Goal: Communication & Community: Answer question/provide support

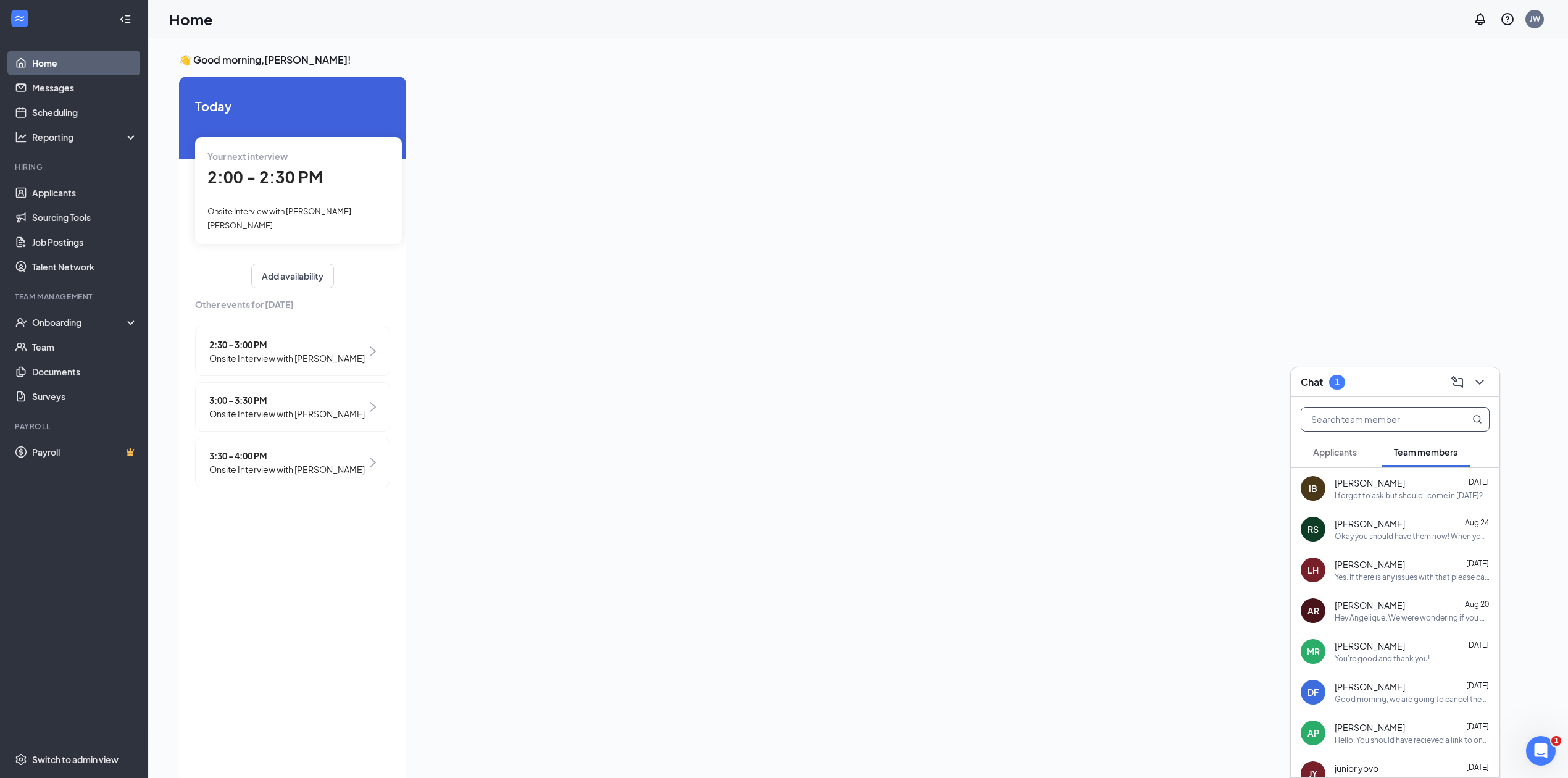
click at [1386, 425] on input "text" at bounding box center [1375, 419] width 146 height 23
click at [1362, 468] on div "IB [PERSON_NAME] [DATE] I forgot to ask but should I come in [DATE]?" at bounding box center [1395, 488] width 209 height 41
click at [1132, 761] on textarea at bounding box center [1164, 752] width 173 height 29
type textarea "would you like to close tonigh?"
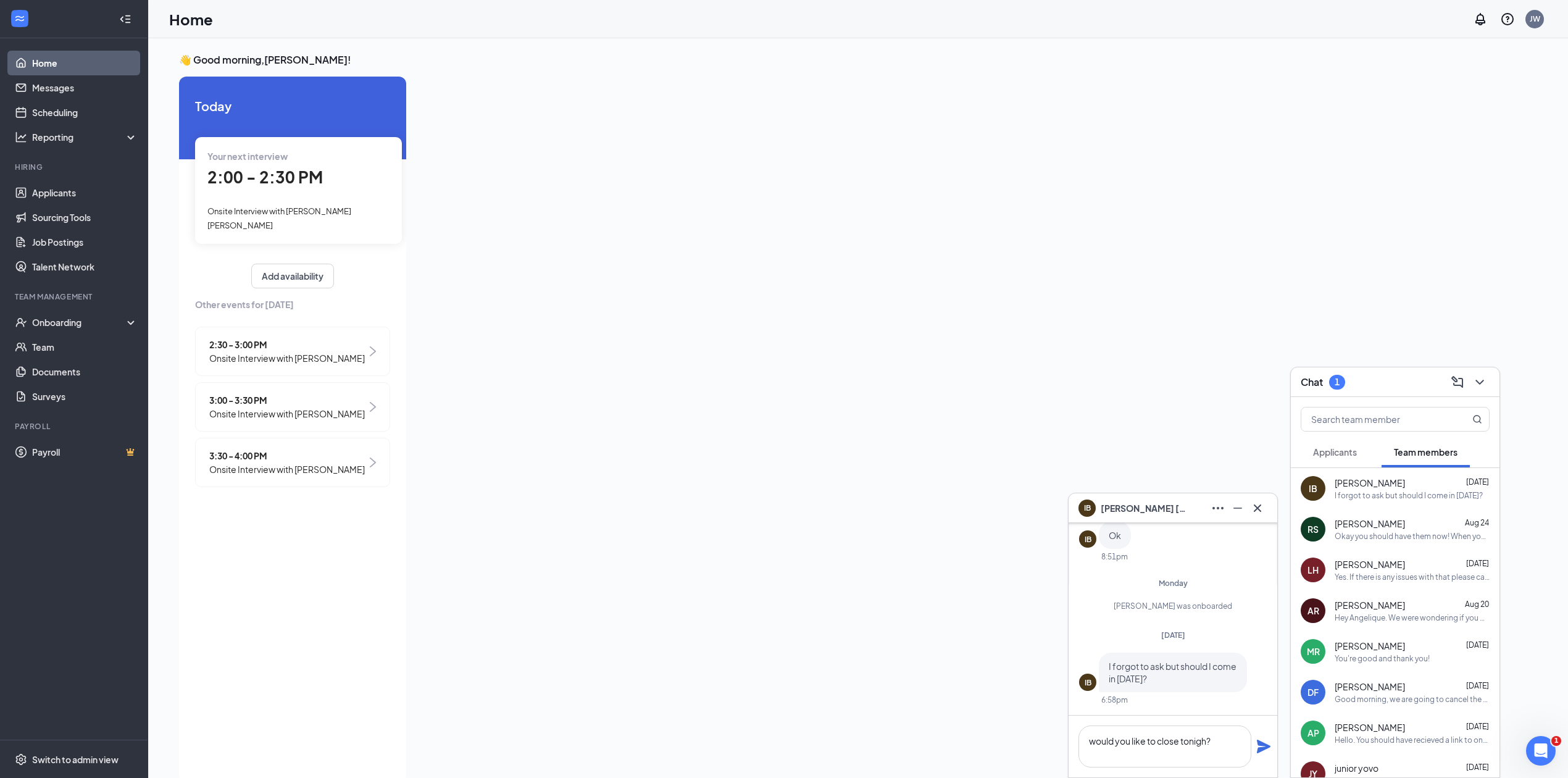
click at [1265, 749] on icon "Plane" at bounding box center [1264, 746] width 14 height 14
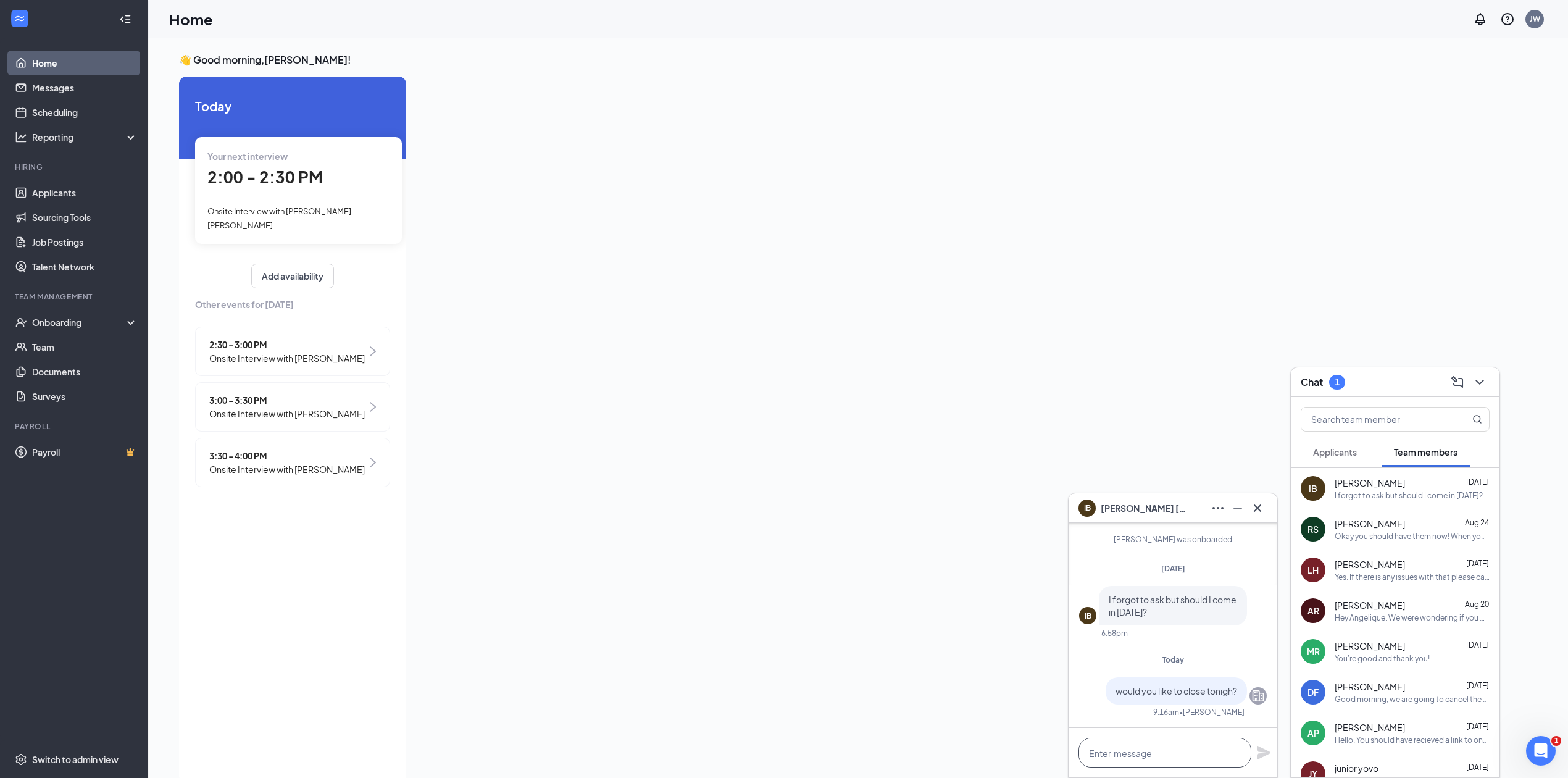
click at [1204, 743] on textarea at bounding box center [1164, 752] width 173 height 29
type textarea "tonight*"
click at [1371, 421] on input "text" at bounding box center [1375, 419] width 146 height 23
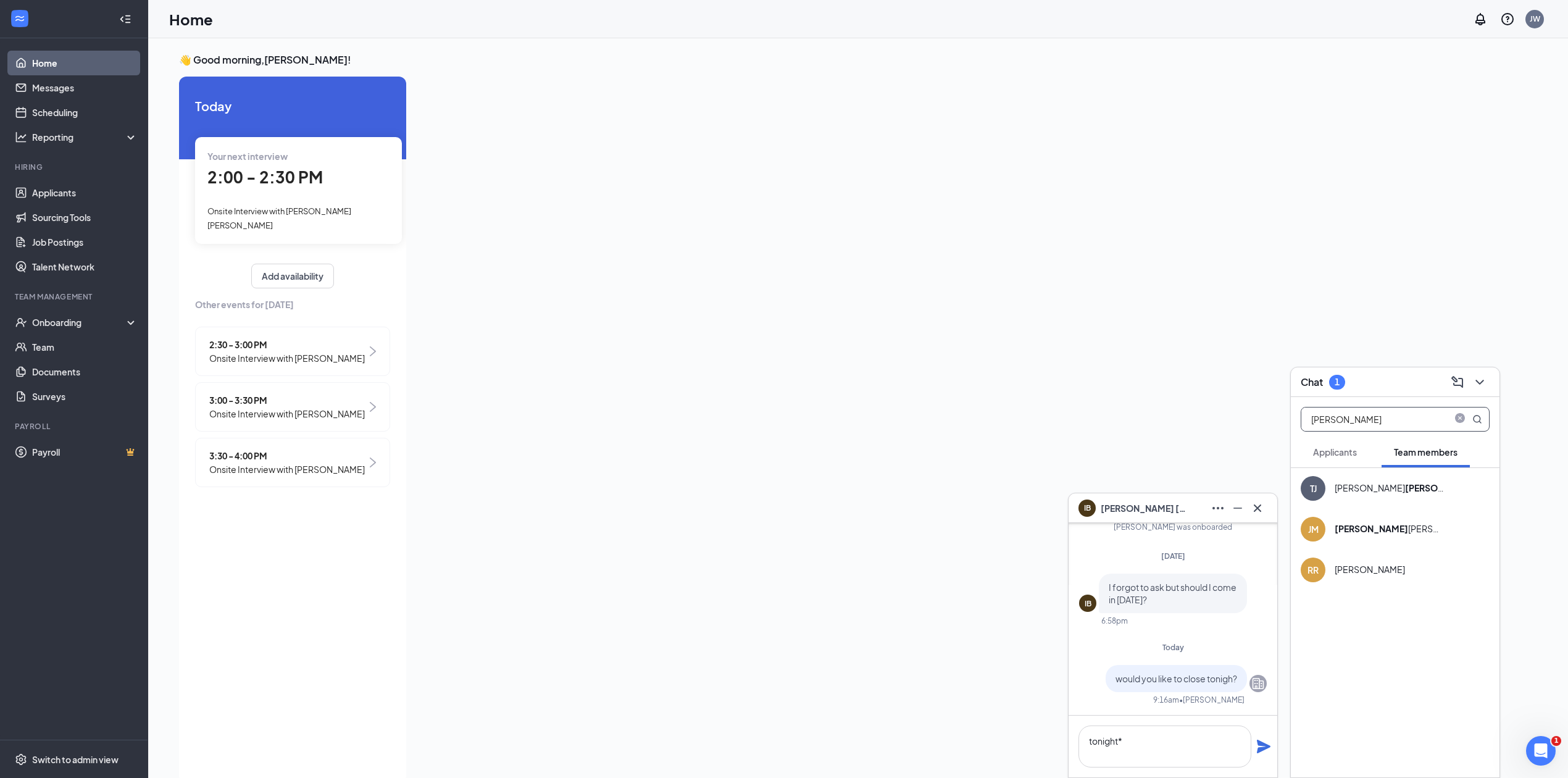
drag, startPoint x: 1428, startPoint y: 411, endPoint x: 1345, endPoint y: 438, distance: 87.3
click at [1345, 438] on div "[PERSON_NAME] Team members" at bounding box center [1395, 432] width 209 height 70
type input "[PERSON_NAME]"
click at [1267, 747] on icon "Plane" at bounding box center [1264, 746] width 14 height 14
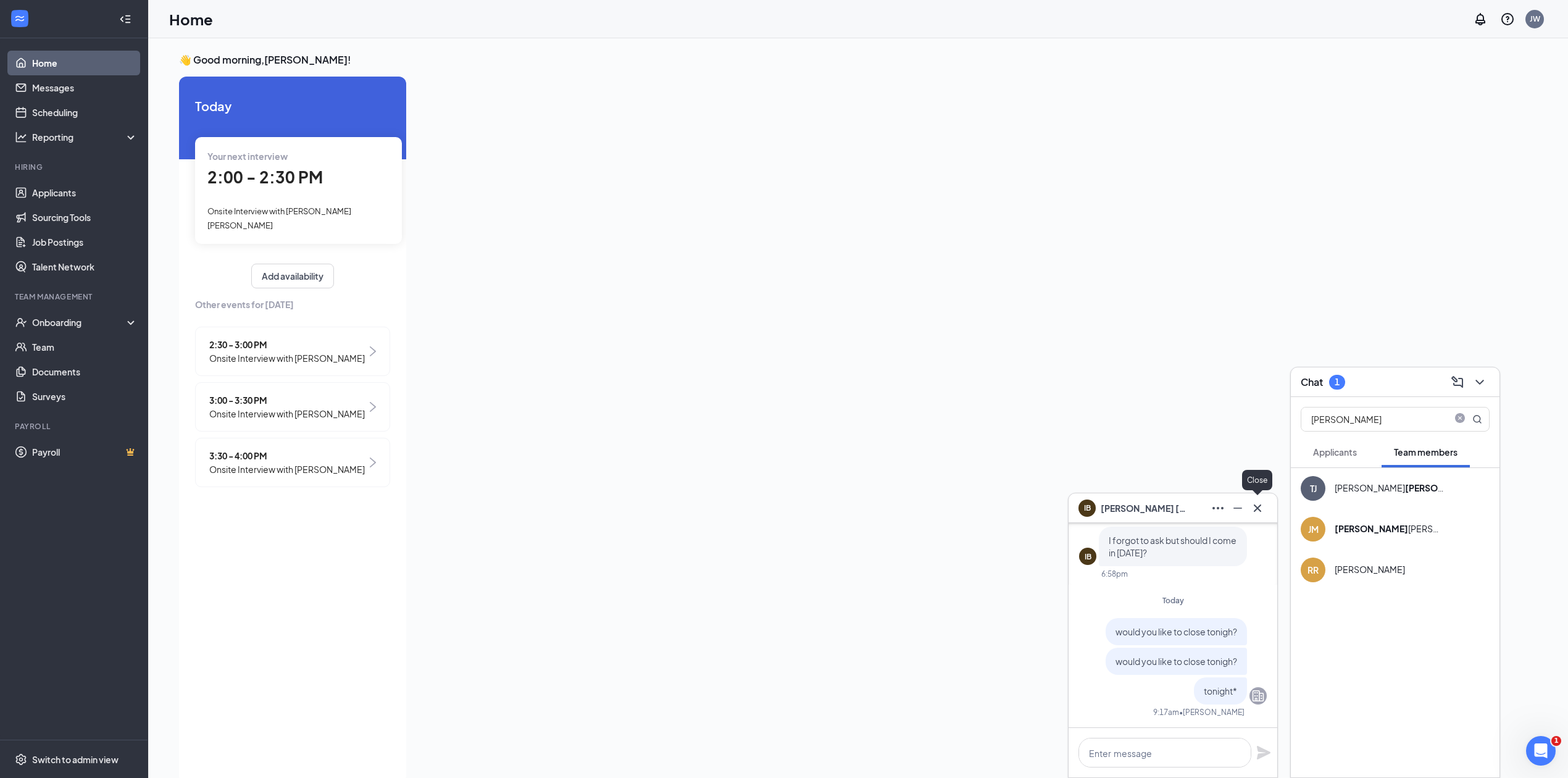
click at [1265, 512] on button at bounding box center [1258, 508] width 20 height 20
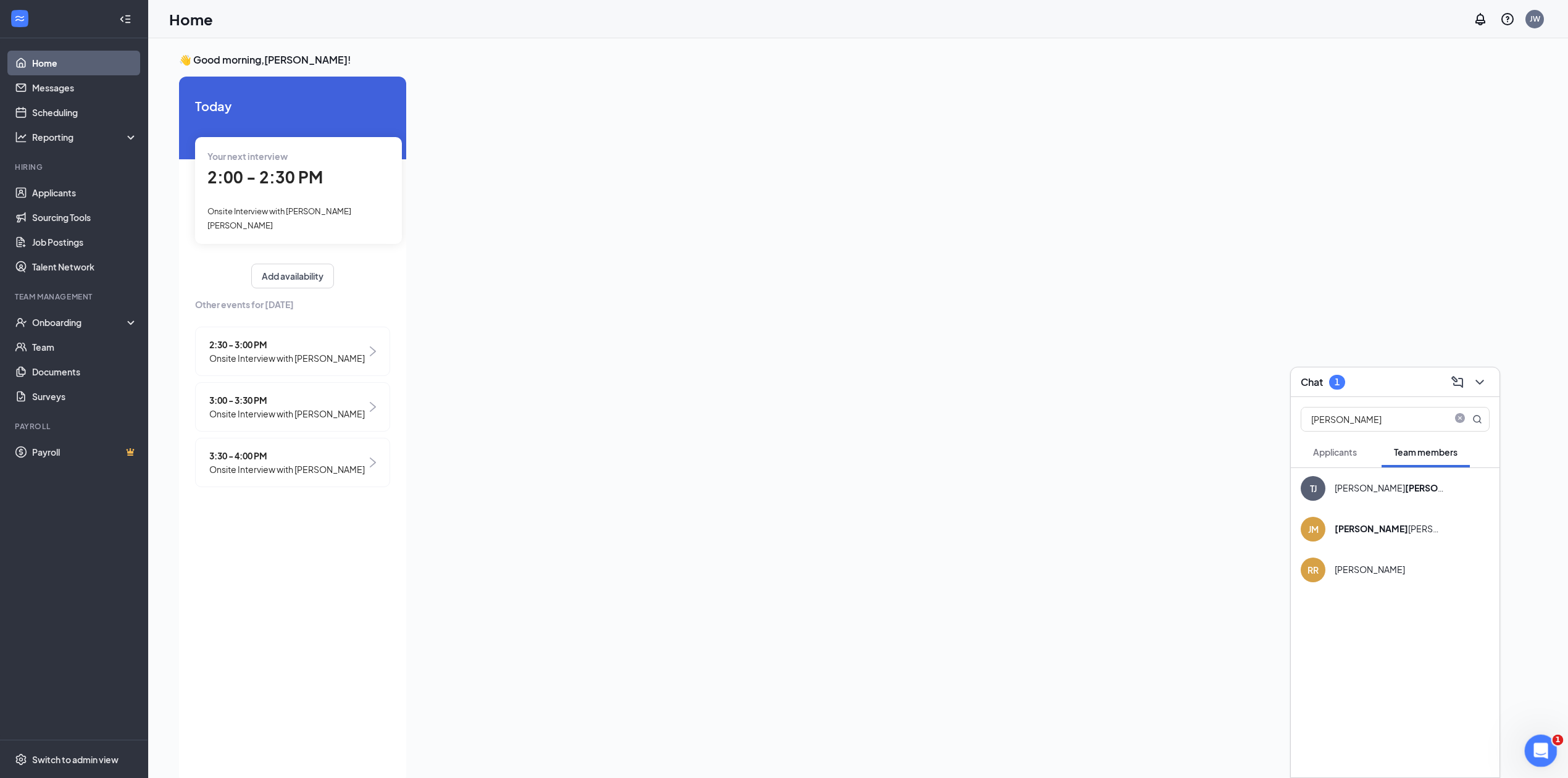
click at [1550, 745] on icon "Open Intercom Messenger" at bounding box center [1539, 749] width 20 height 20
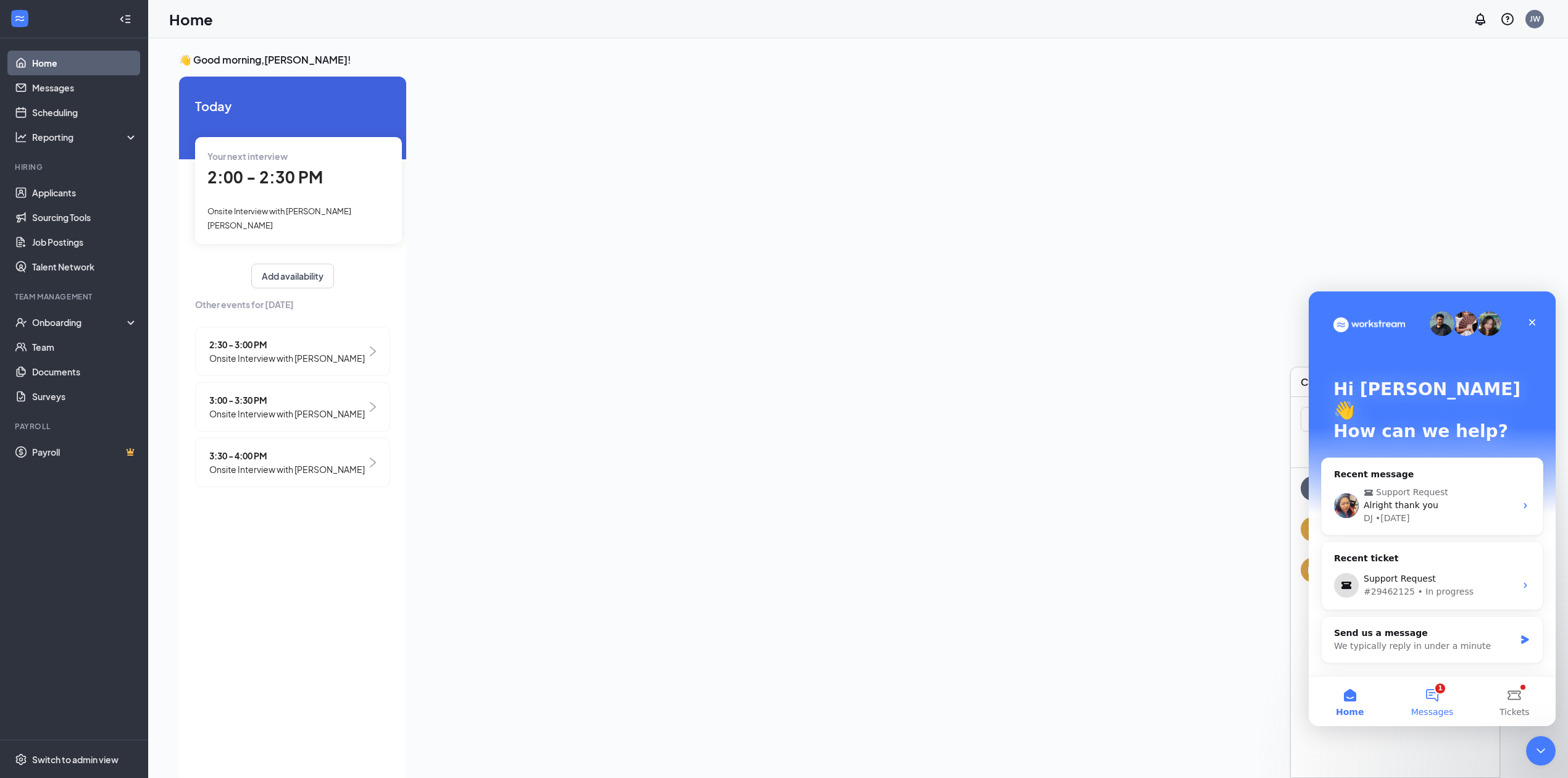
click at [1443, 702] on button "1 Messages" at bounding box center [1431, 701] width 82 height 49
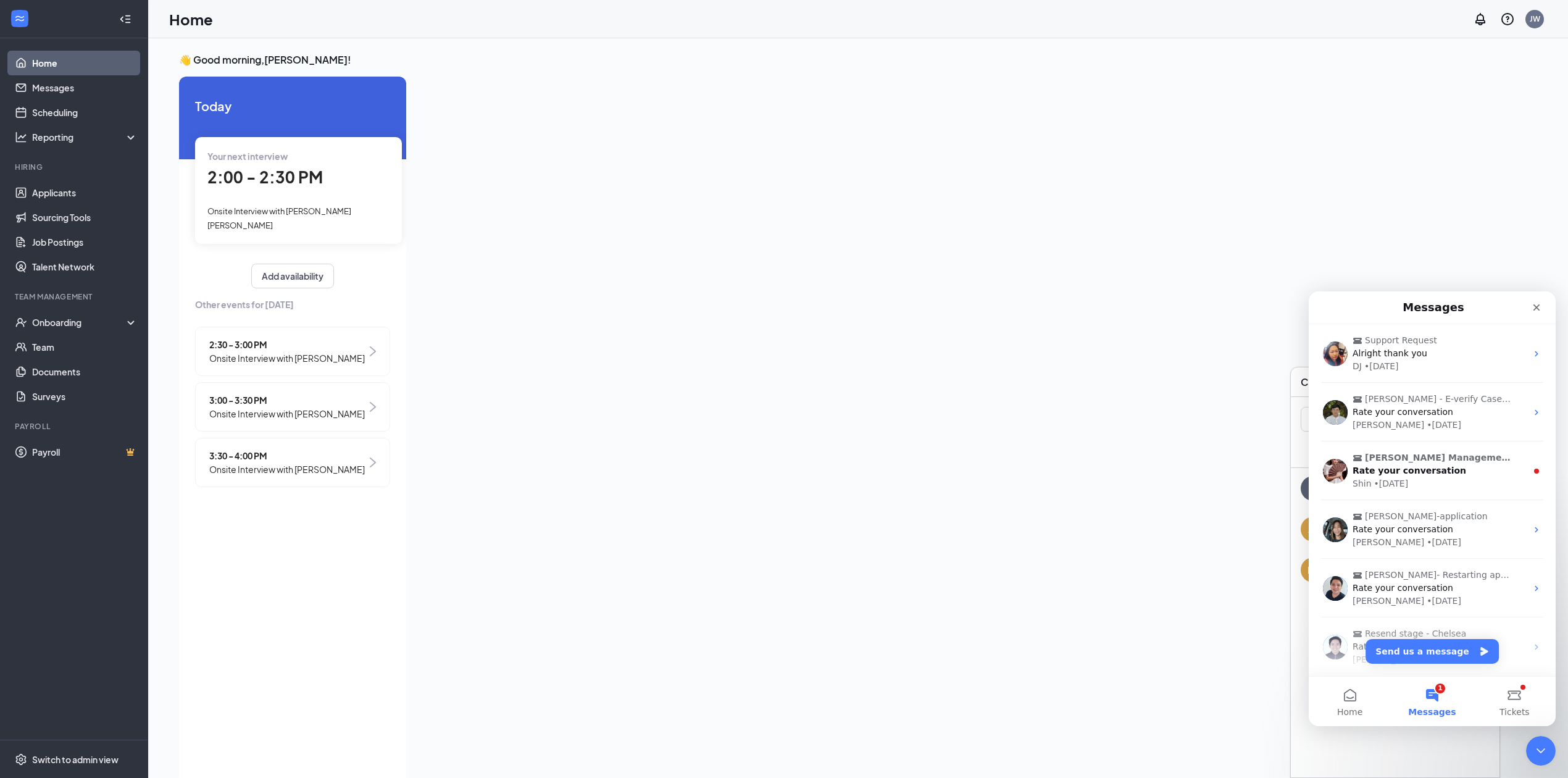
click at [1201, 677] on div "👋 Good morning, [PERSON_NAME] ! [DATE] Your next interview 2:00 - 2:30 PM Onsit…" at bounding box center [858, 420] width 1378 height 736
click at [1532, 309] on icon "Close" at bounding box center [1536, 307] width 10 height 10
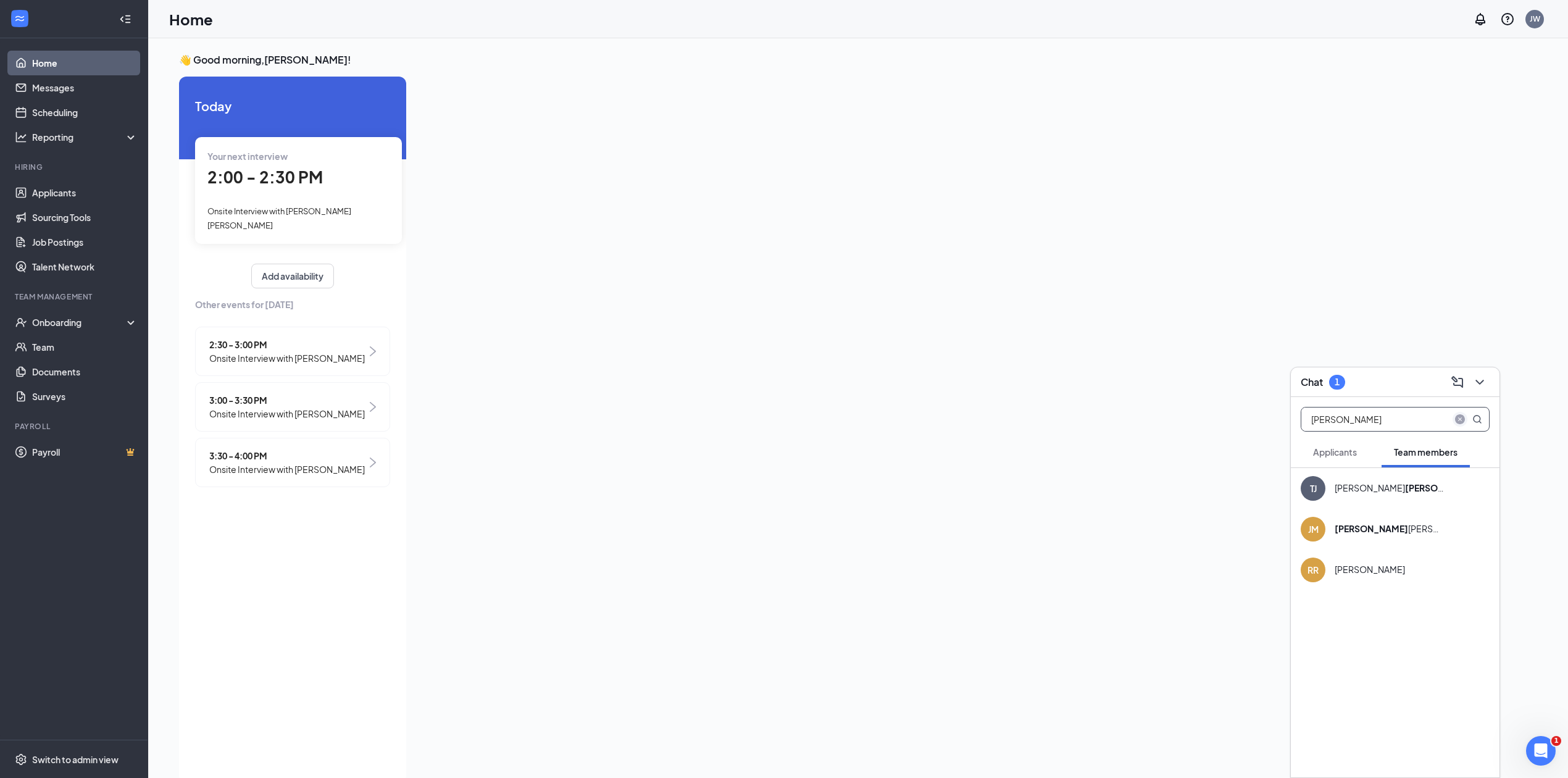
click at [1462, 416] on icon "close-circle" at bounding box center [1460, 419] width 10 height 10
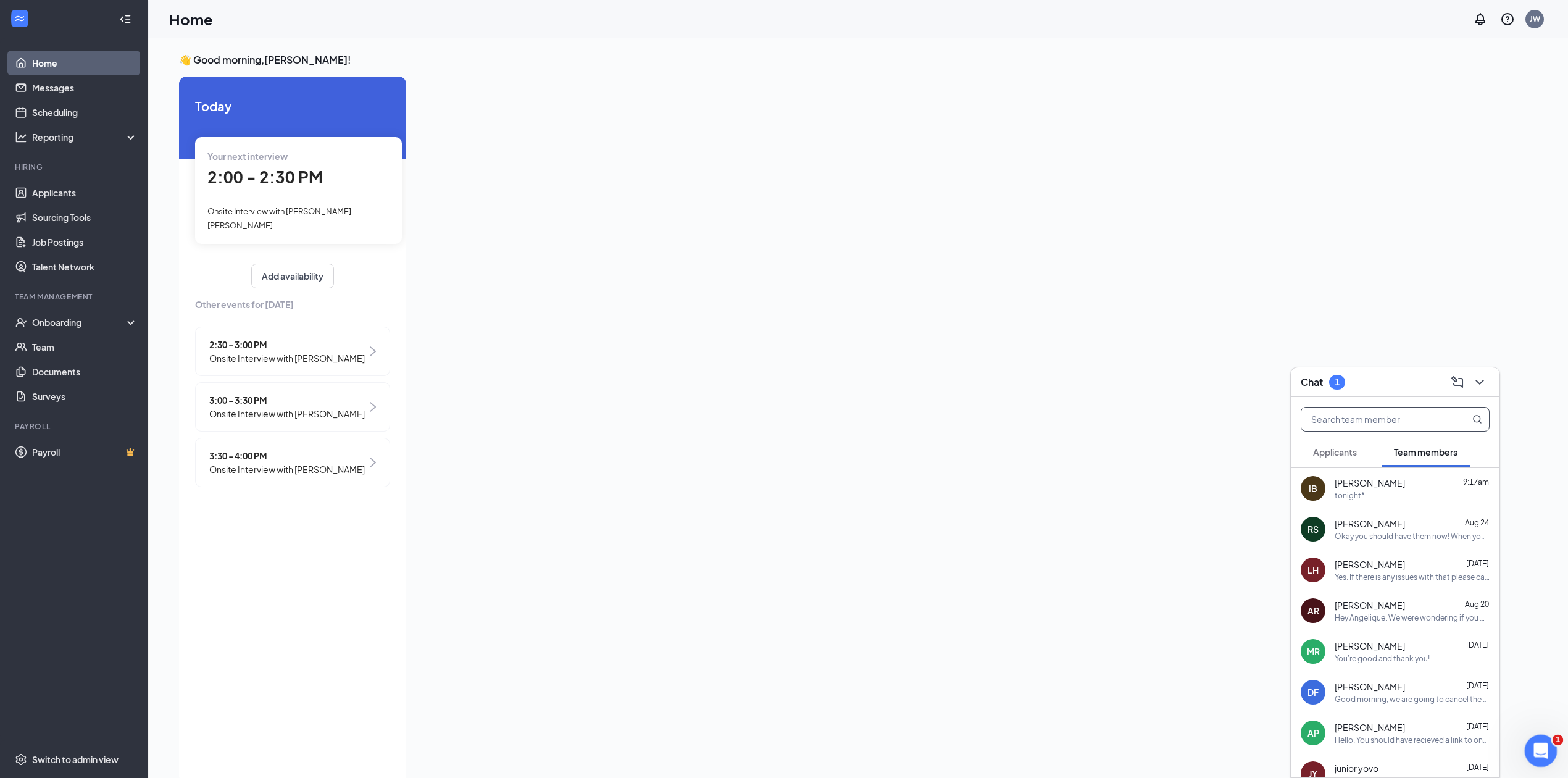
click at [1540, 752] on icon "Open Intercom Messenger" at bounding box center [1539, 749] width 20 height 20
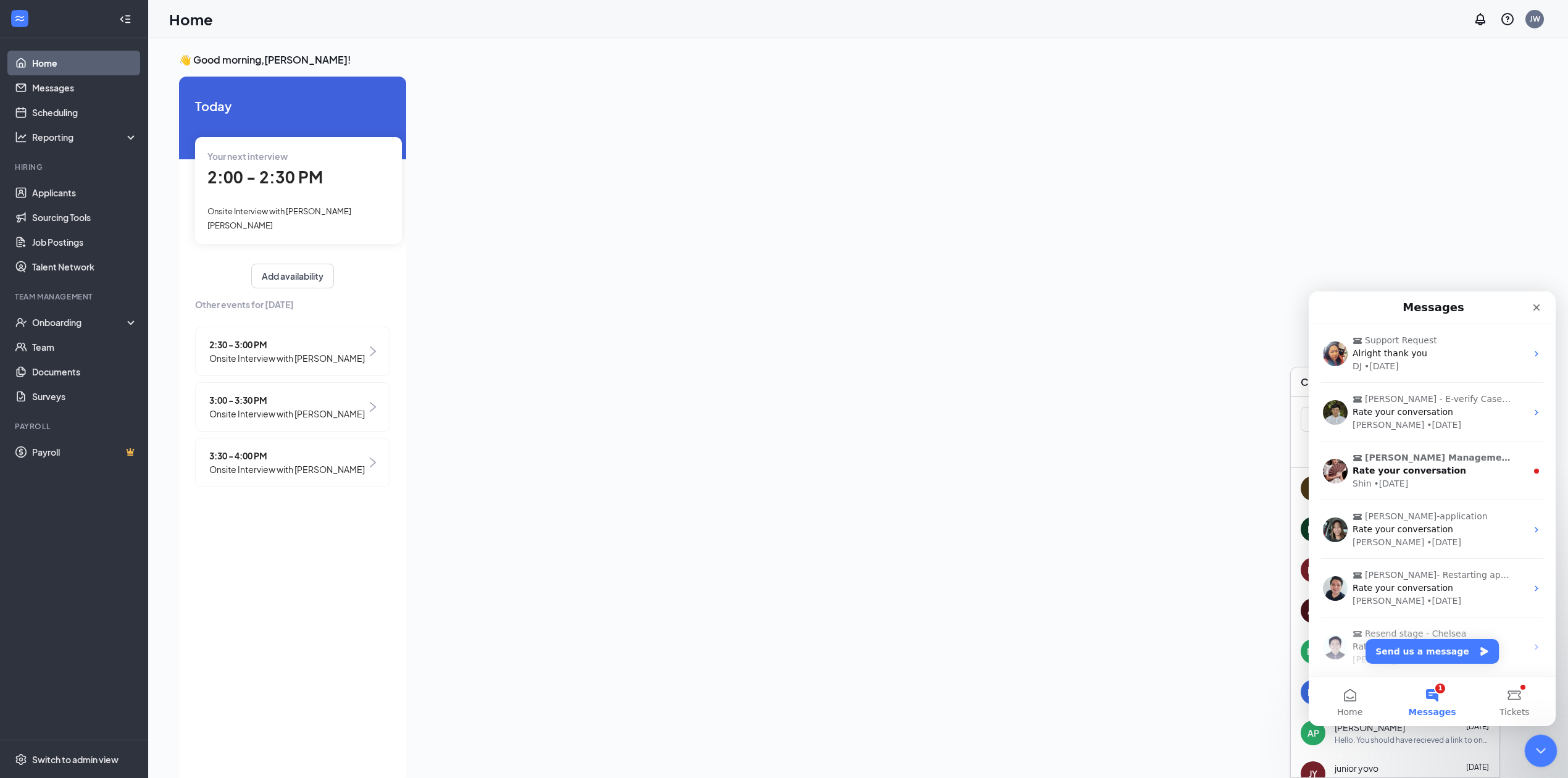
click at [1544, 752] on icon "Close Intercom Messenger" at bounding box center [1539, 749] width 15 height 15
